Goal: Find specific page/section: Find specific page/section

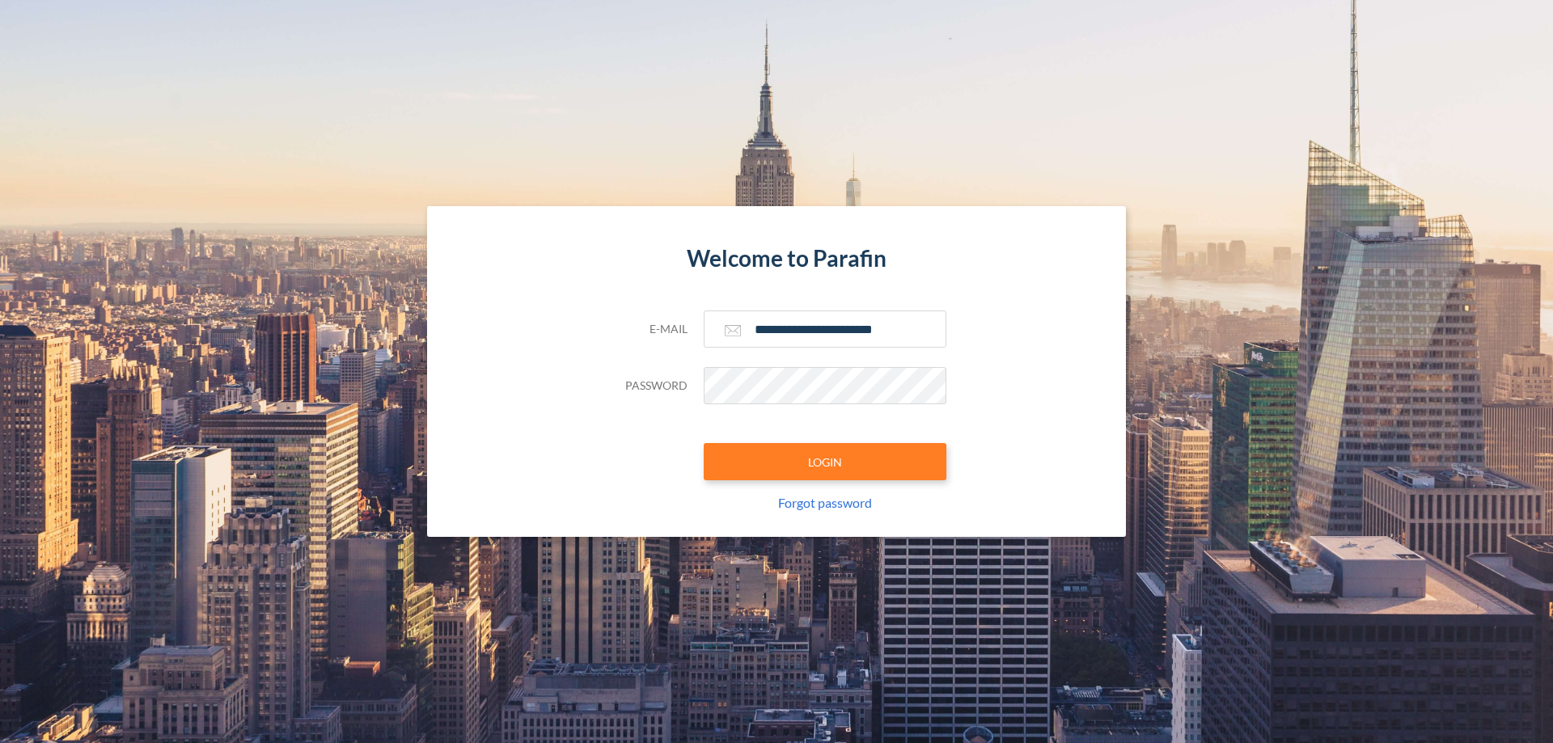
type input "**********"
click at [825, 462] on button "LOGIN" at bounding box center [825, 461] width 243 height 37
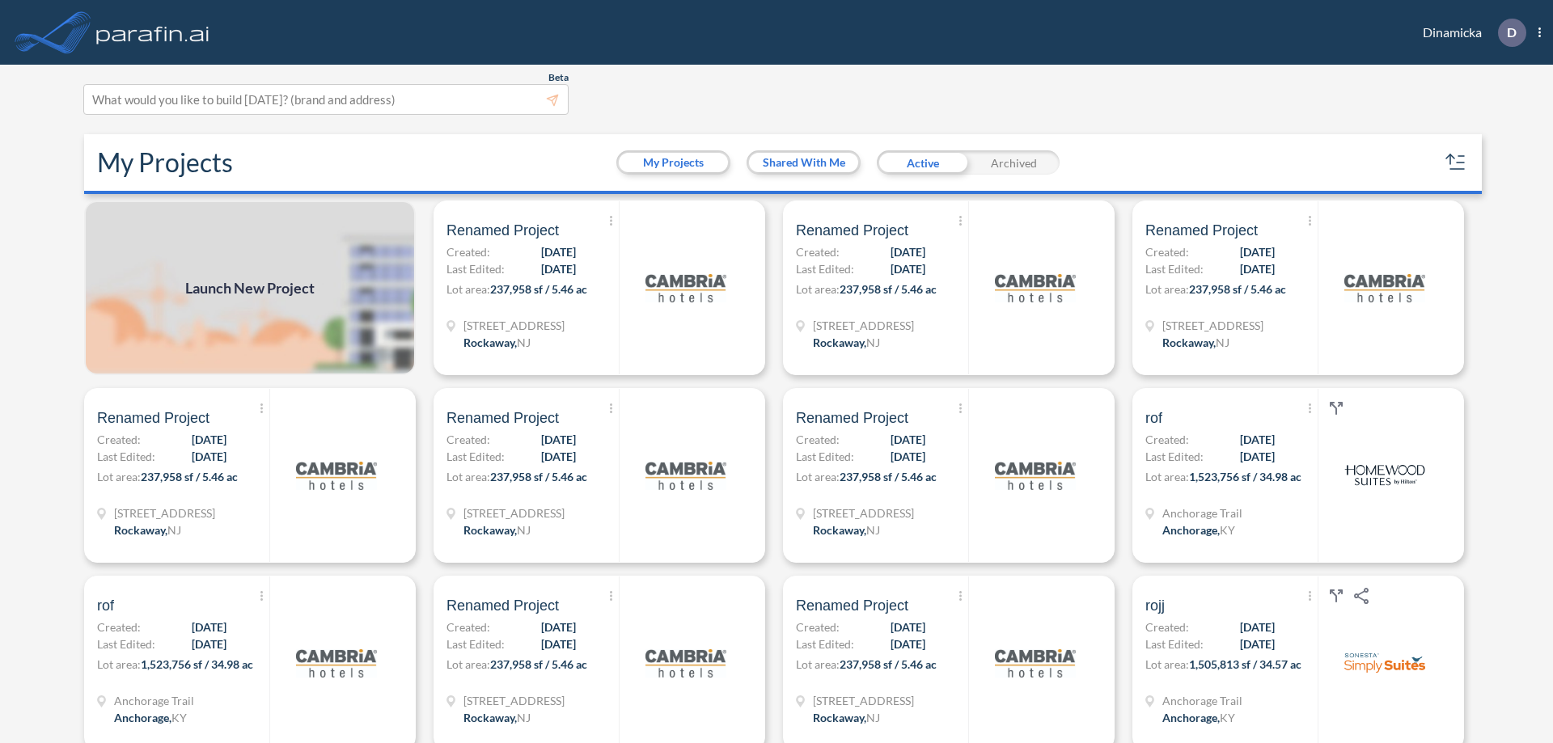
scroll to position [4, 0]
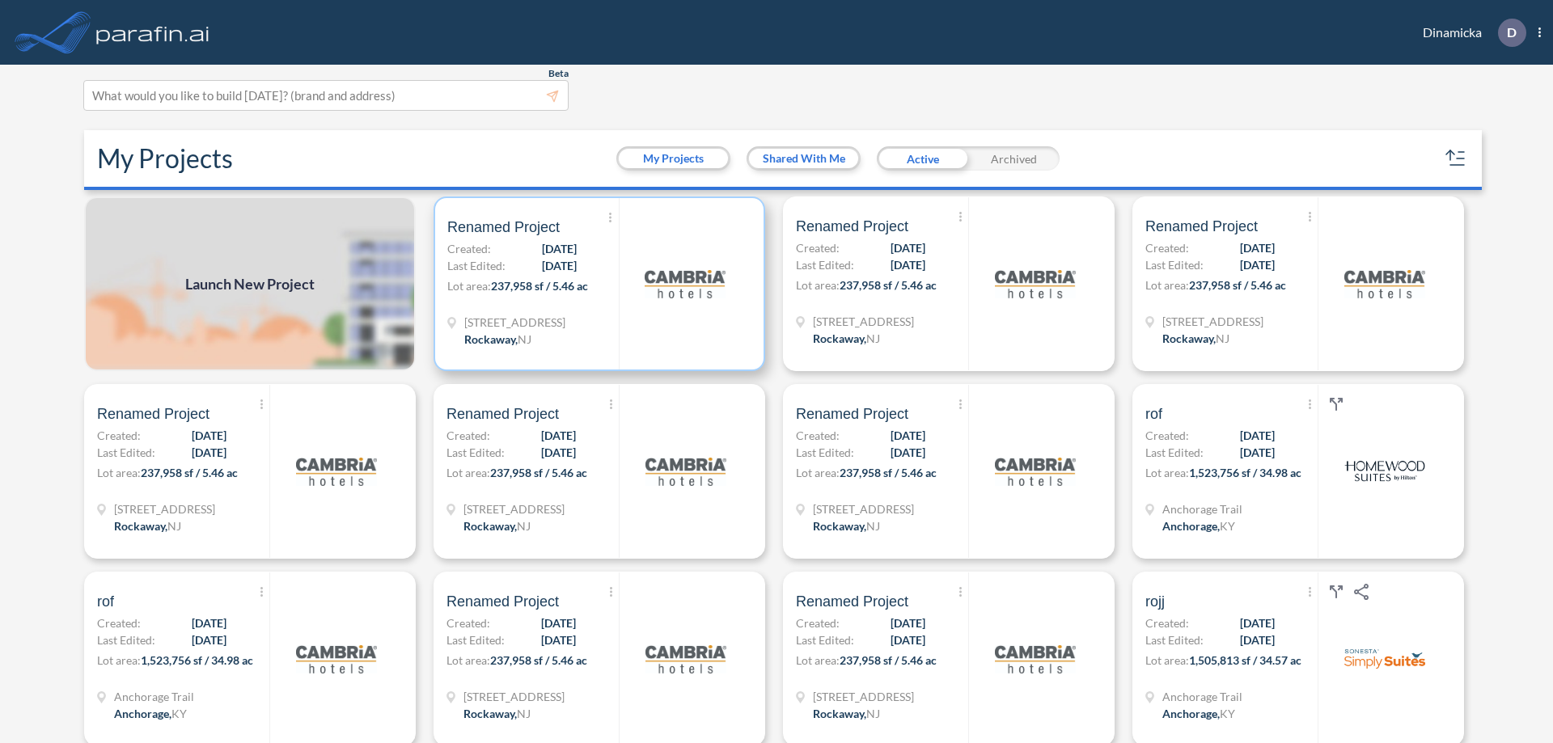
click at [596, 284] on p "Lot area: 237,958 sf / 5.46 ac" at bounding box center [532, 288] width 171 height 23
